Goal: Task Accomplishment & Management: Use online tool/utility

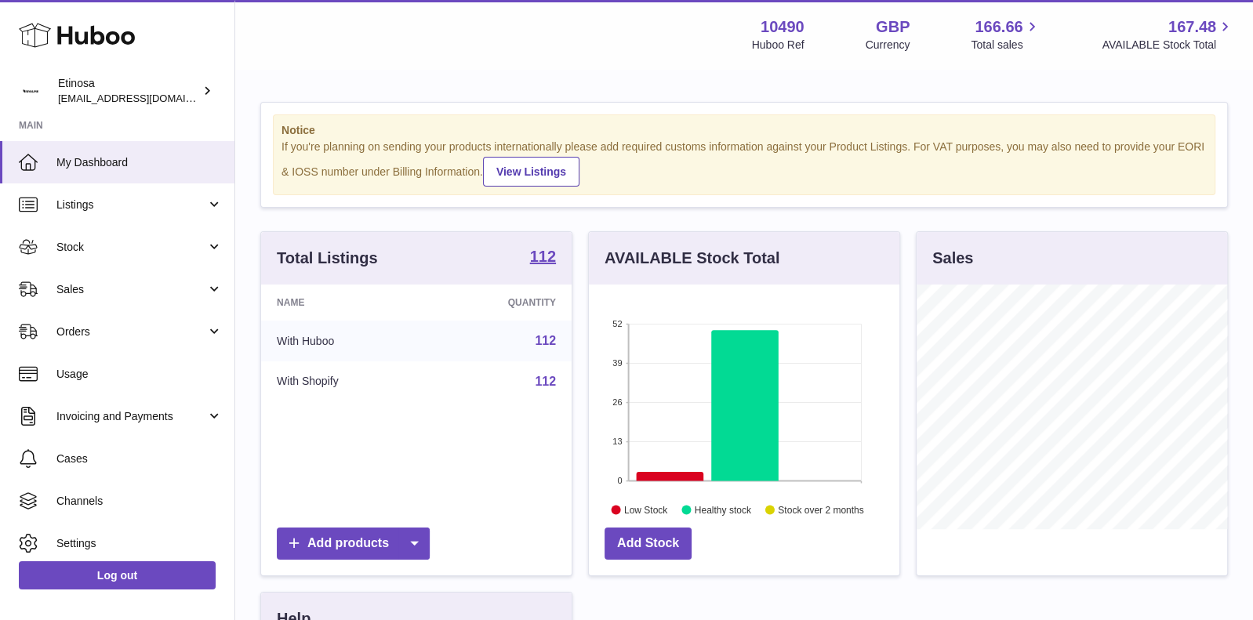
scroll to position [244, 311]
click at [196, 293] on span "Sales" at bounding box center [131, 289] width 150 height 15
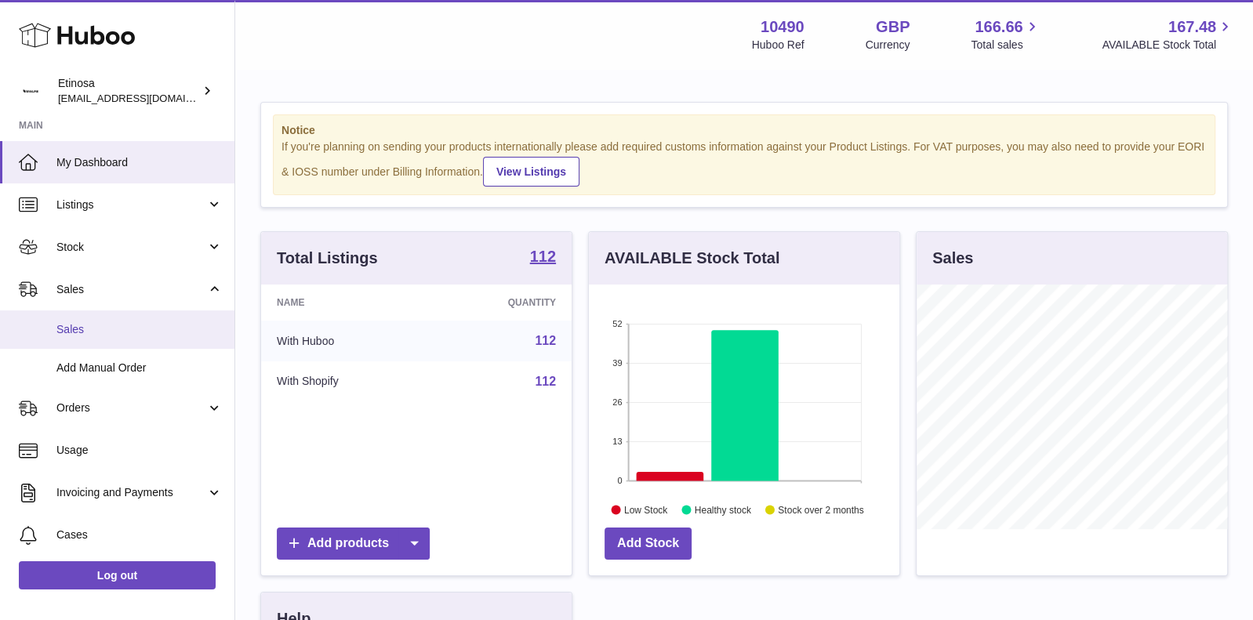
click at [143, 332] on span "Sales" at bounding box center [139, 329] width 166 height 15
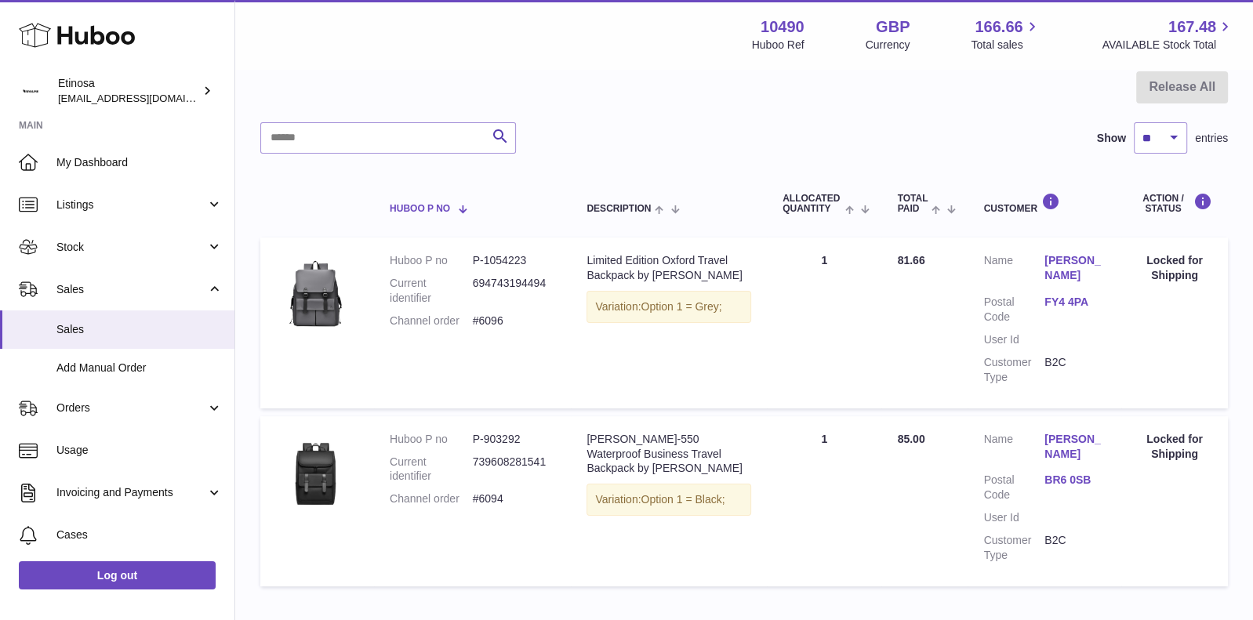
scroll to position [33, 0]
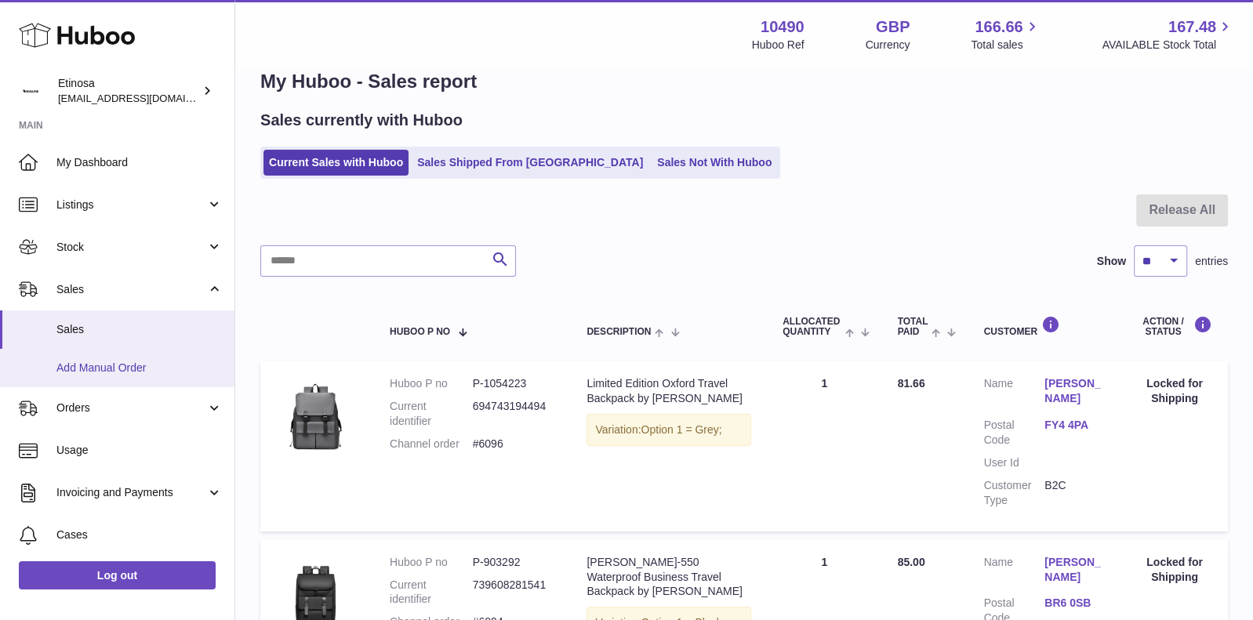
click at [150, 366] on span "Add Manual Order" at bounding box center [139, 368] width 166 height 15
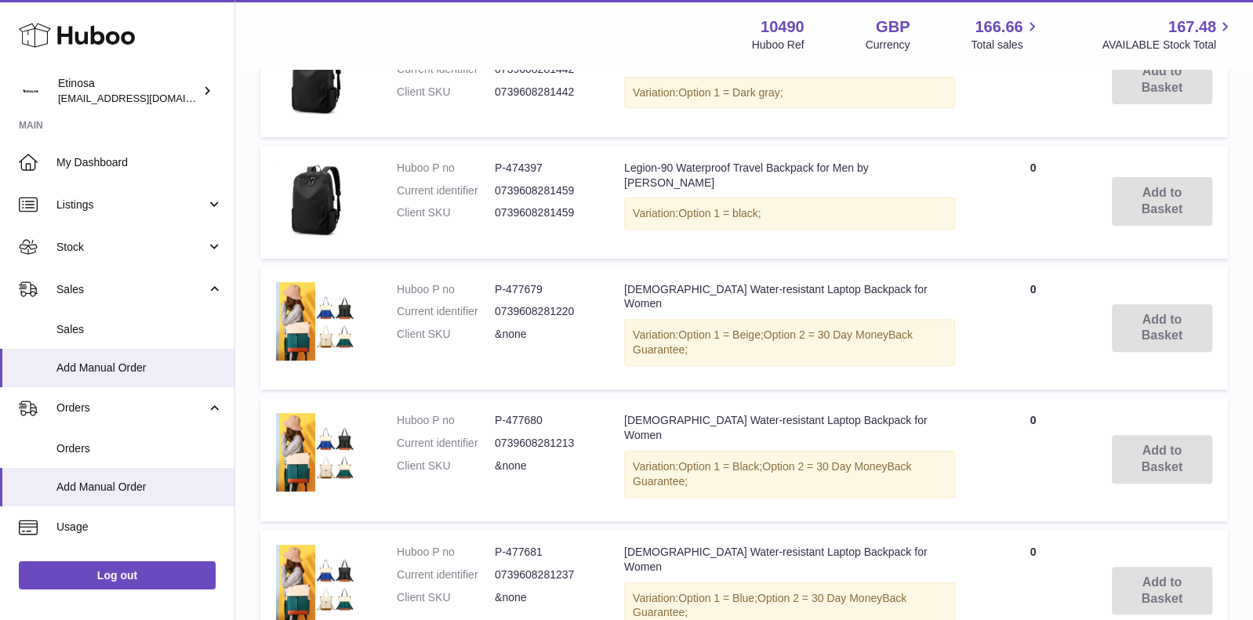
scroll to position [72, 0]
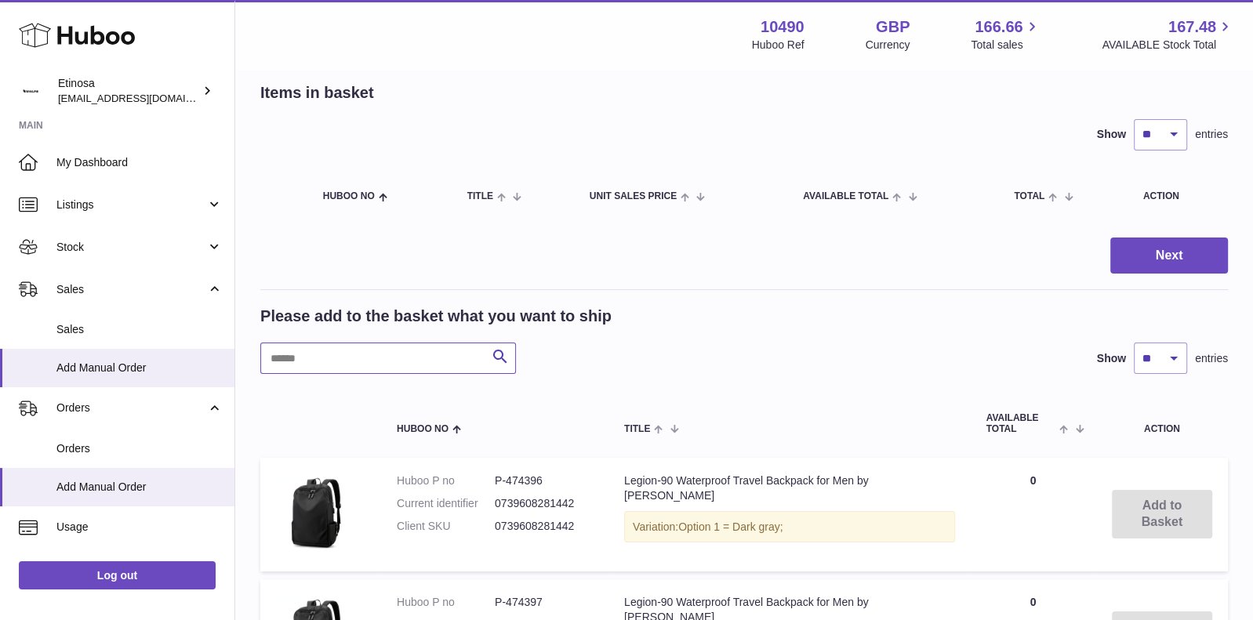
click at [439, 363] on input "text" at bounding box center [388, 358] width 256 height 31
type input "*****"
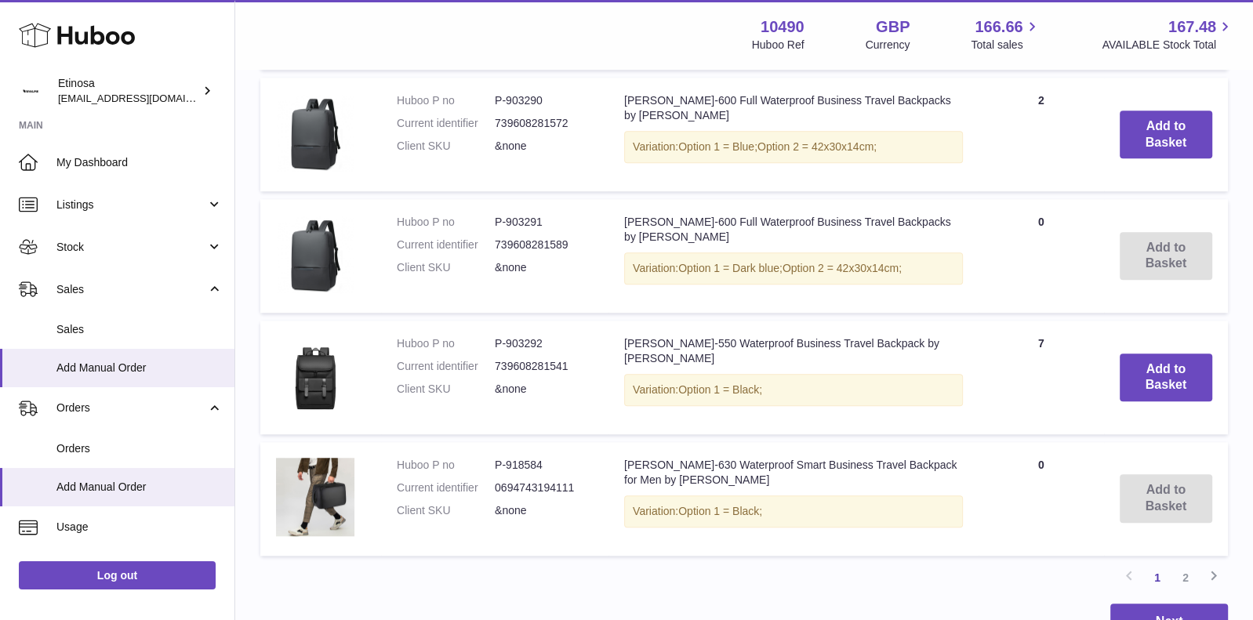
scroll to position [1244, 0]
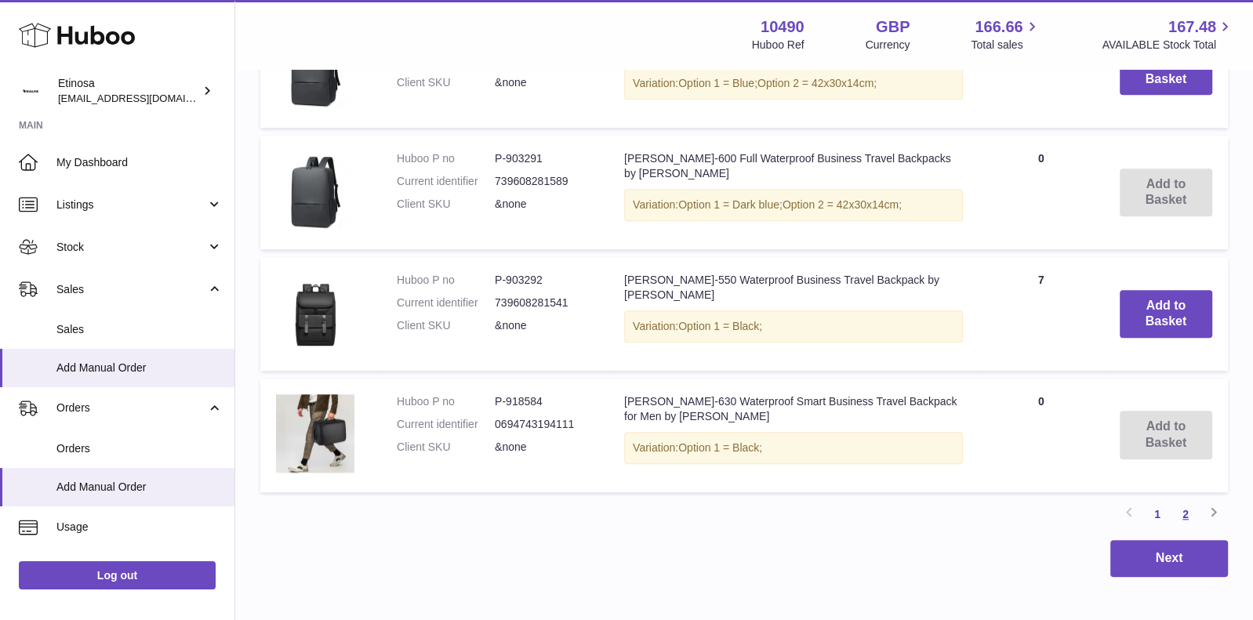
click at [1184, 515] on link "2" at bounding box center [1185, 514] width 28 height 28
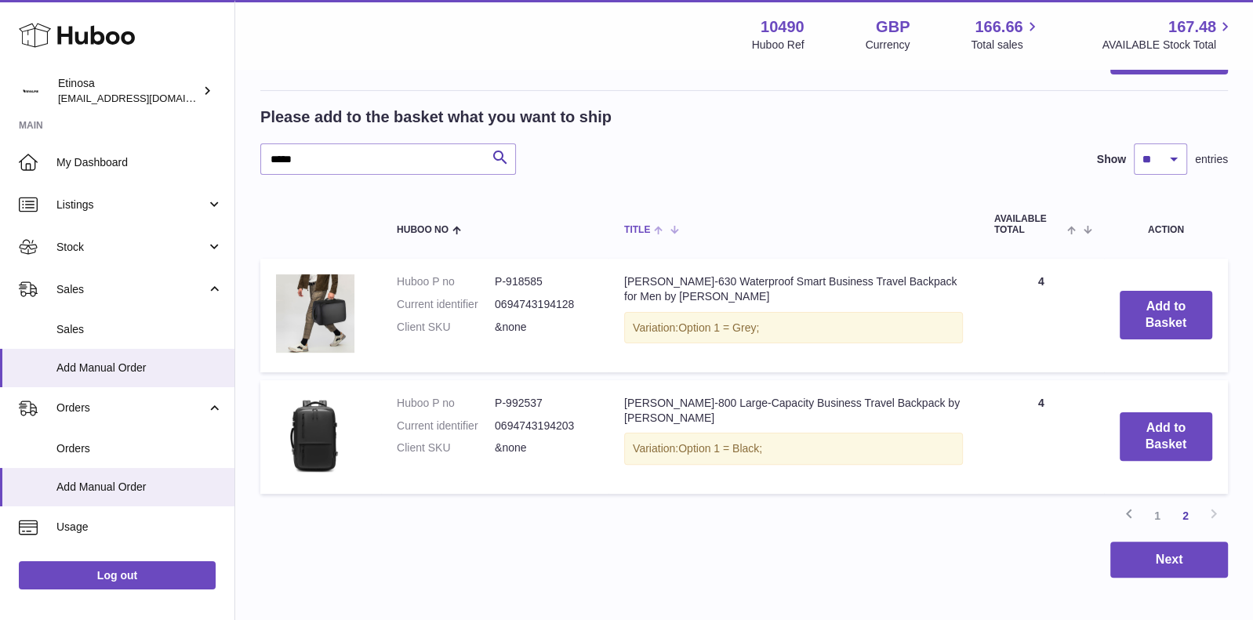
scroll to position [353, 0]
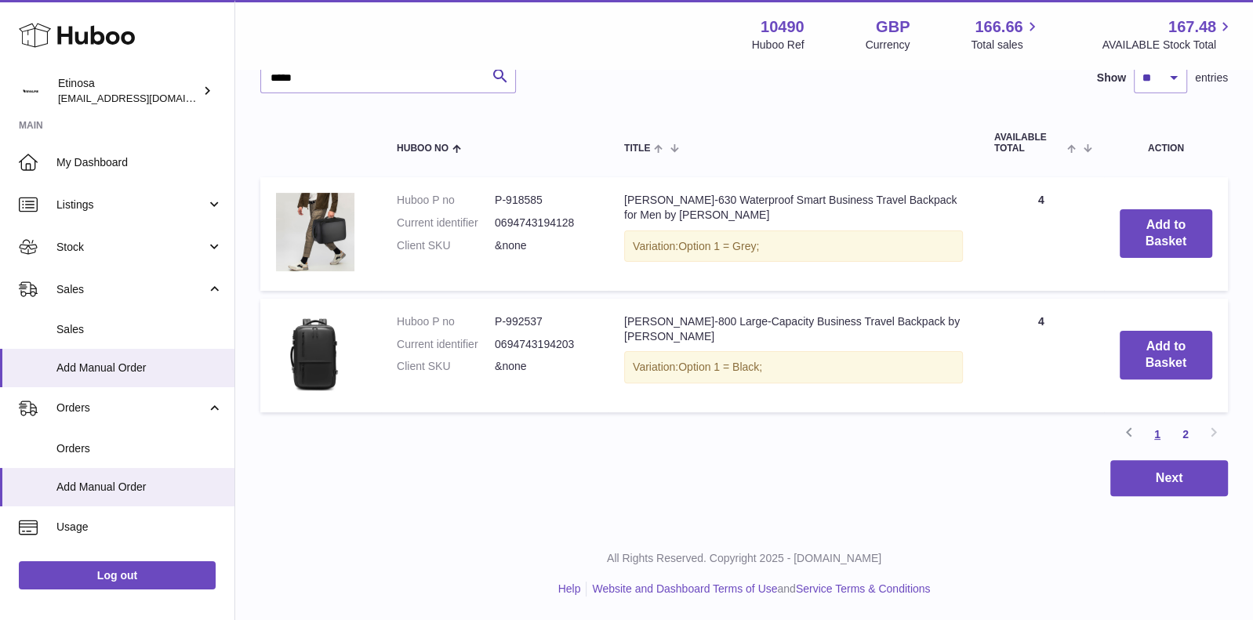
click at [1153, 437] on link "1" at bounding box center [1157, 434] width 28 height 28
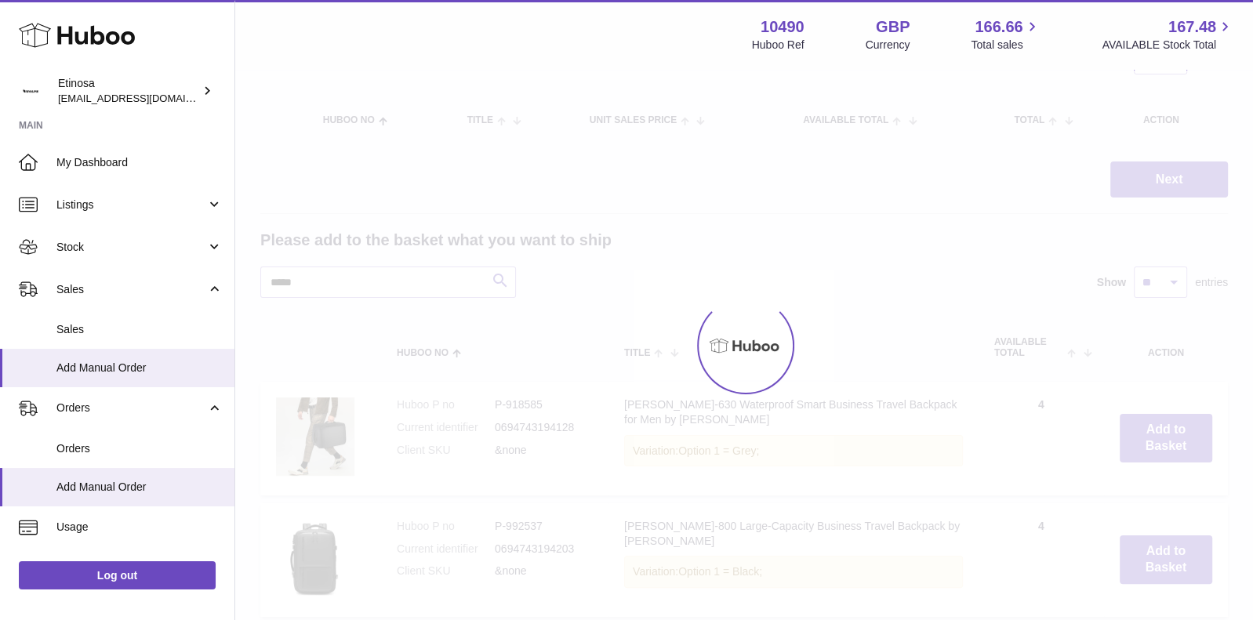
scroll to position [71, 0]
